Goal: Book appointment/travel/reservation

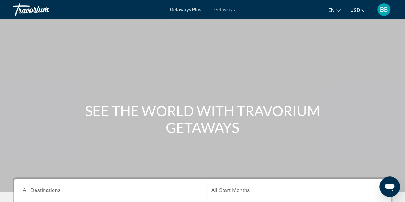
click at [224, 8] on span "Getaways" at bounding box center [224, 9] width 21 height 5
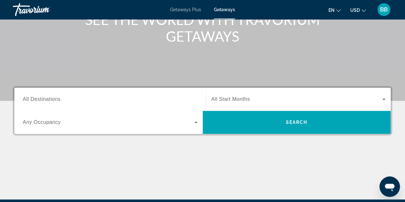
scroll to position [96, 0]
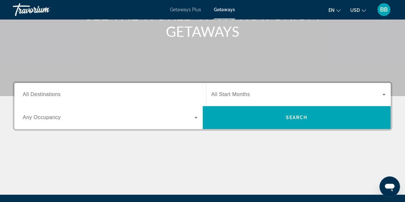
click at [37, 94] on span "All Destinations" at bounding box center [42, 94] width 38 height 5
click at [37, 94] on input "Destination All Destinations" at bounding box center [110, 95] width 175 height 8
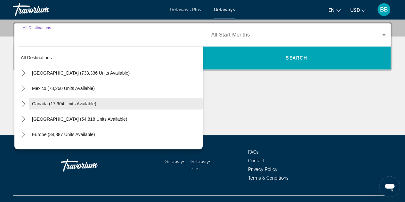
scroll to position [156, 0]
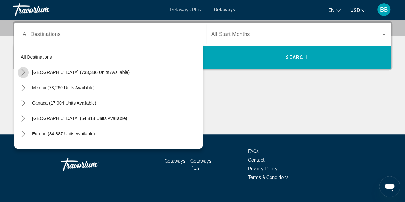
click at [22, 71] on icon "Toggle United States (733,336 units available) submenu" at bounding box center [23, 72] width 6 height 6
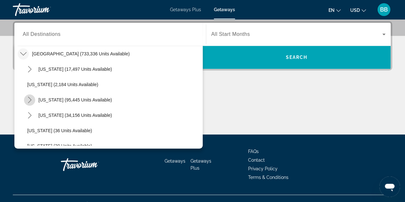
click at [29, 99] on icon "Toggle California (95,445 units available) submenu" at bounding box center [30, 100] width 6 height 6
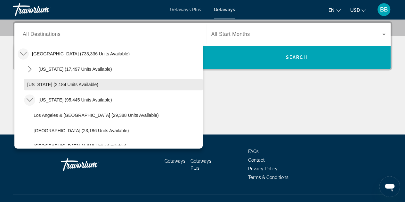
scroll to position [51, 0]
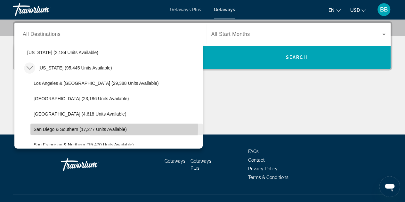
click at [62, 128] on span "San Diego & Southern (17,277 units available)" at bounding box center [80, 129] width 93 height 5
type input "**********"
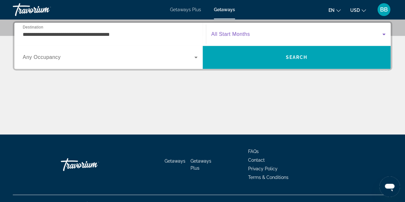
click at [385, 34] on icon "Search widget" at bounding box center [384, 34] width 8 height 8
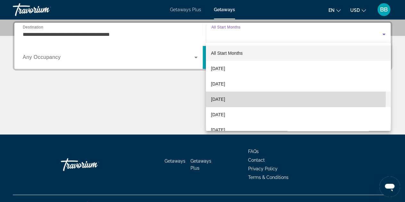
click at [225, 98] on span "[DATE]" at bounding box center [218, 99] width 14 height 8
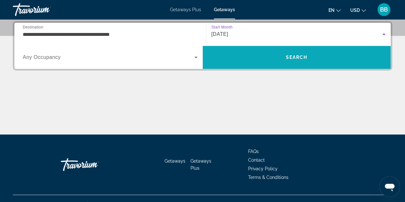
click at [297, 61] on span "Search" at bounding box center [297, 57] width 188 height 15
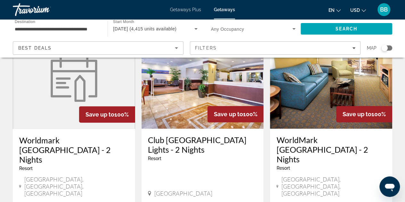
scroll to position [64, 0]
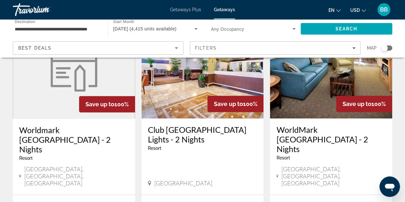
click at [192, 86] on img "Main content" at bounding box center [203, 67] width 122 height 102
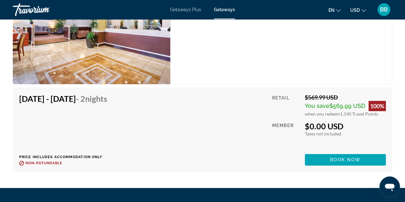
scroll to position [1325, 0]
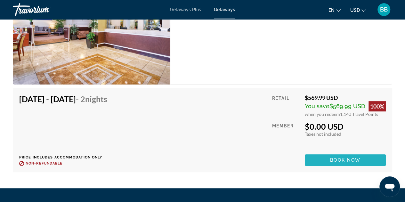
click at [322, 159] on span "Main content" at bounding box center [345, 159] width 81 height 15
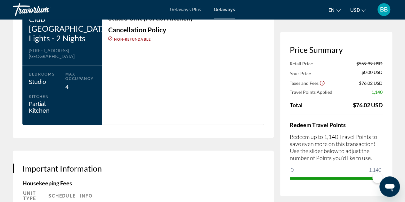
scroll to position [866, 0]
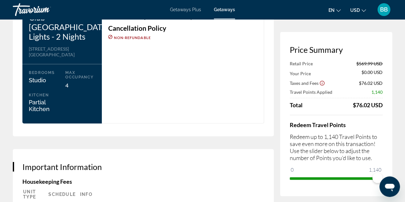
drag, startPoint x: 405, startPoint y: 128, endPoint x: 406, endPoint y: 143, distance: 15.1
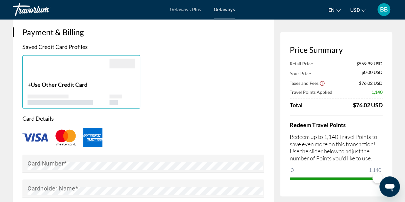
scroll to position [450, 0]
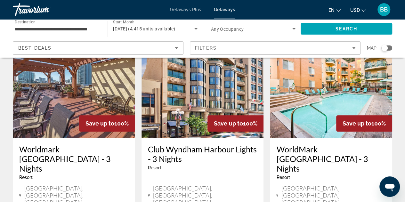
scroll to position [256, 0]
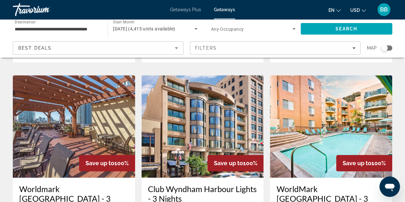
click at [190, 116] on img "Main content" at bounding box center [203, 126] width 122 height 102
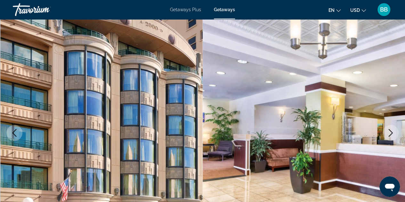
scroll to position [10, 0]
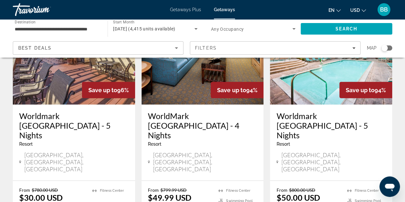
scroll to position [833, 0]
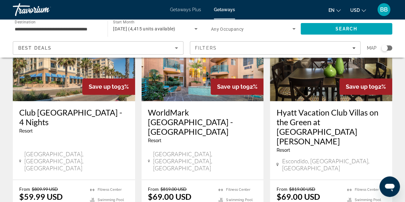
scroll to position [96, 0]
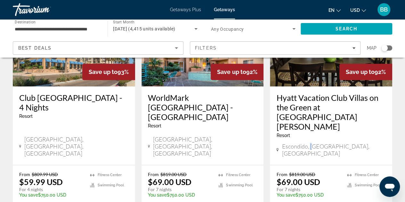
click at [313, 143] on span "Escondido, [GEOGRAPHIC_DATA], [GEOGRAPHIC_DATA]" at bounding box center [334, 150] width 104 height 14
click at [314, 76] on img "Main content" at bounding box center [331, 35] width 122 height 102
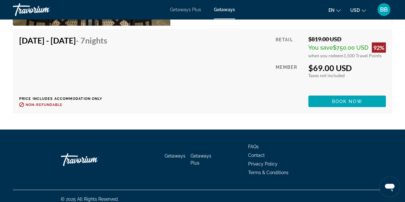
scroll to position [1697, 0]
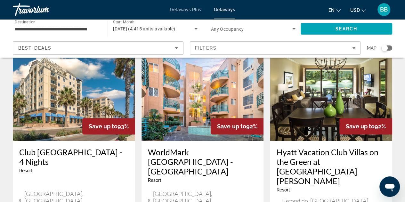
scroll to position [32, 0]
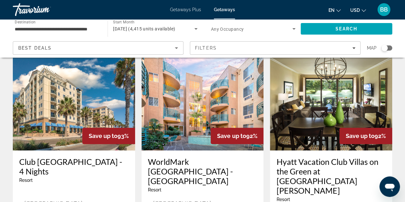
click at [55, 123] on img "Main content" at bounding box center [74, 99] width 122 height 102
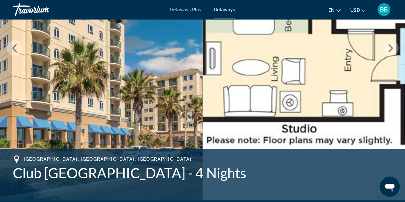
scroll to position [71, 0]
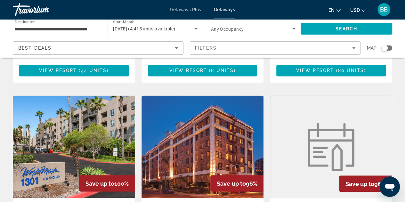
scroll to position [512, 0]
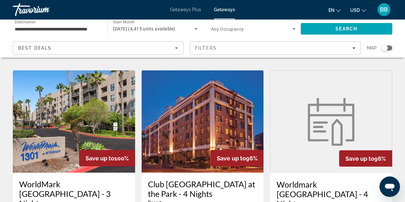
click at [84, 90] on img "Main content" at bounding box center [74, 121] width 122 height 102
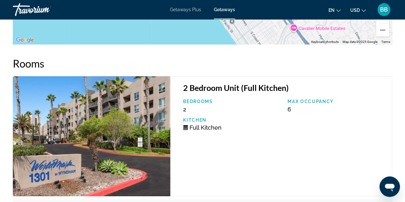
scroll to position [1057, 0]
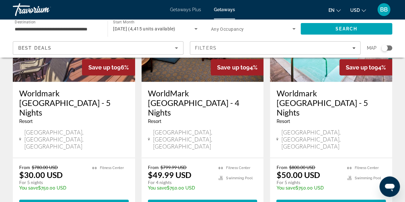
scroll to position [865, 0]
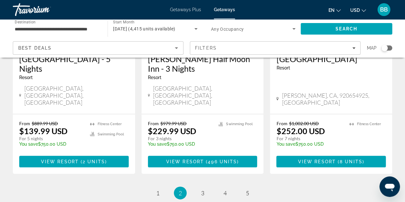
scroll to position [891, 0]
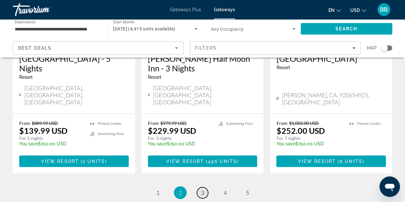
click at [204, 189] on span "3" at bounding box center [202, 192] width 3 height 7
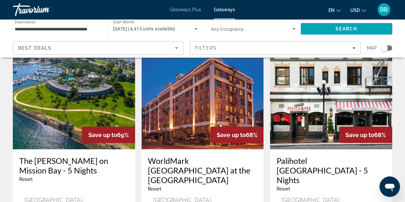
scroll to position [545, 0]
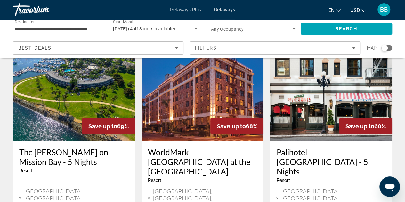
click at [82, 118] on div "Save up to 69%" at bounding box center [108, 126] width 53 height 16
click at [69, 84] on img "Main content" at bounding box center [74, 89] width 122 height 102
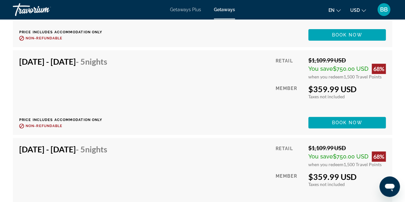
scroll to position [2466, 0]
